Goal: Task Accomplishment & Management: Understand process/instructions

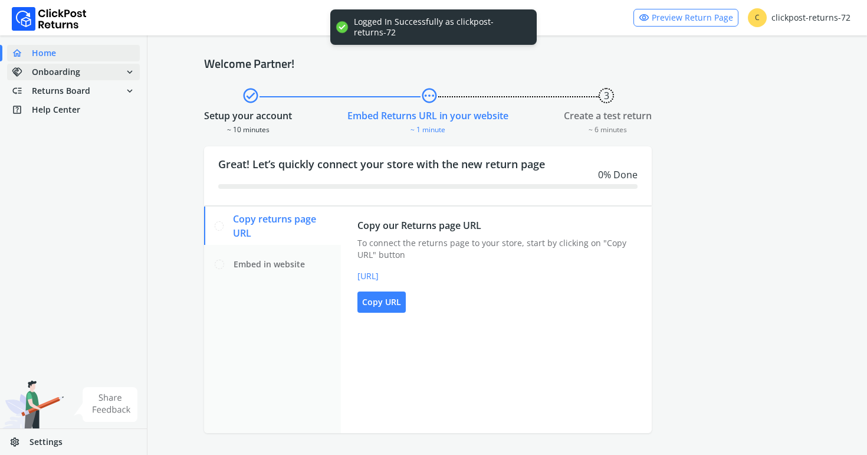
click at [71, 78] on span "handshake Onboarding" at bounding box center [46, 72] width 68 height 17
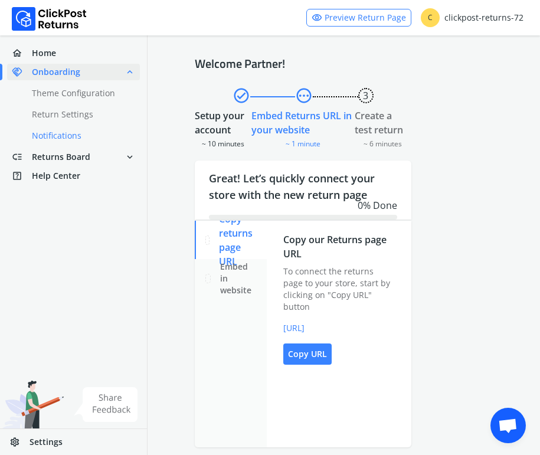
click at [100, 139] on link "done Notifications" at bounding box center [80, 135] width 147 height 17
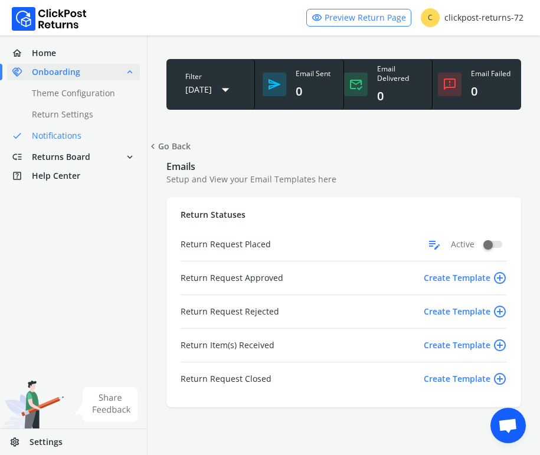
click at [502, 241] on label at bounding box center [493, 244] width 18 height 7
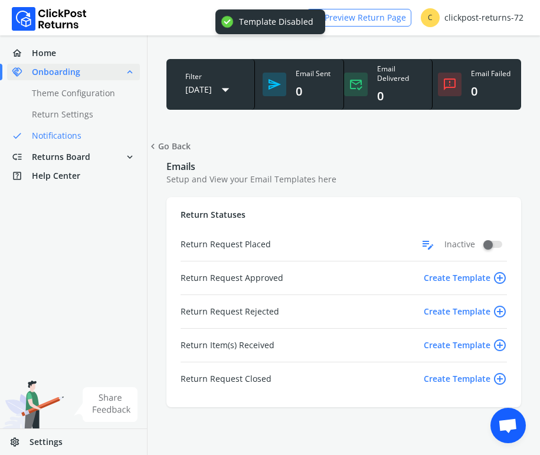
click at [495, 247] on label at bounding box center [493, 244] width 18 height 7
